Goal: Ask a question

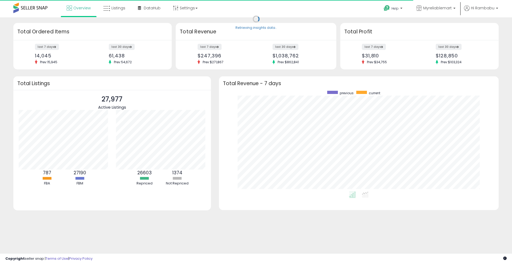
scroll to position [101, 269]
click at [120, 9] on span "Listings" at bounding box center [118, 7] width 14 height 5
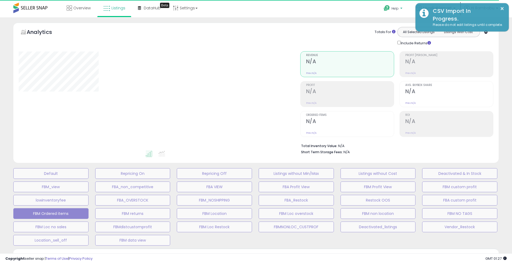
click at [400, 7] on p "Help" at bounding box center [393, 9] width 20 height 6
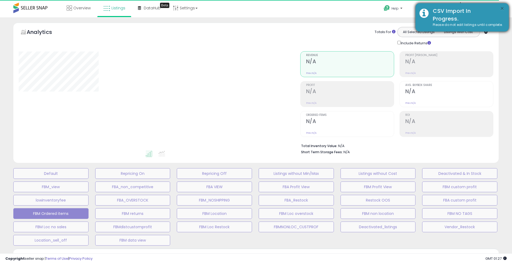
click at [503, 7] on button "×" at bounding box center [502, 8] width 4 height 7
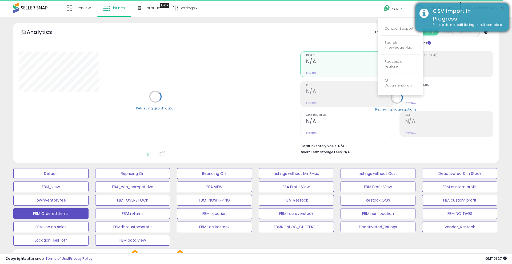
select select "**"
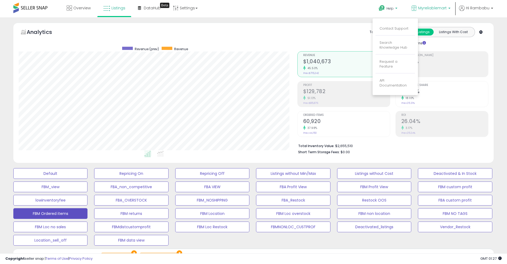
scroll to position [109, 279]
click at [402, 29] on link "Contact Support" at bounding box center [393, 28] width 29 height 5
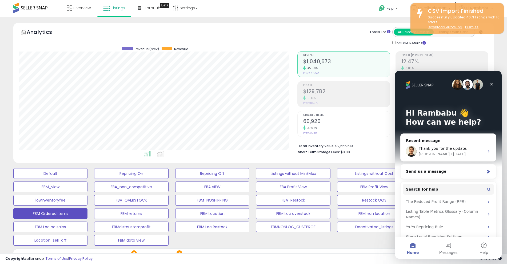
scroll to position [0, 0]
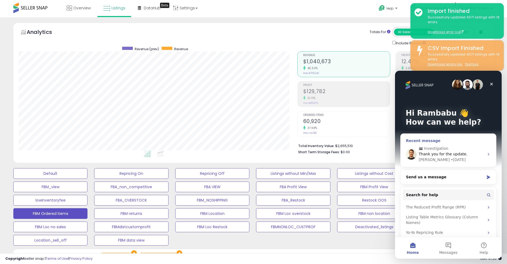
click at [455, 155] on span "Thank you for the update." at bounding box center [443, 154] width 49 height 4
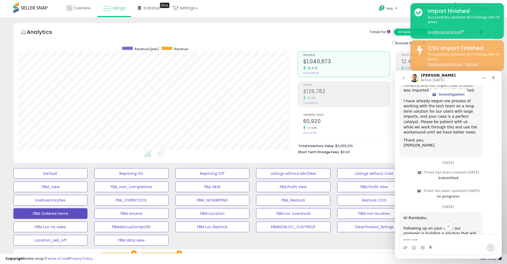
scroll to position [1022, 0]
click at [375, 26] on div "Analytics Totals For All Selected Listings Listings With Cost Include Returns" at bounding box center [253, 93] width 480 height 140
